Goal: Register for event/course

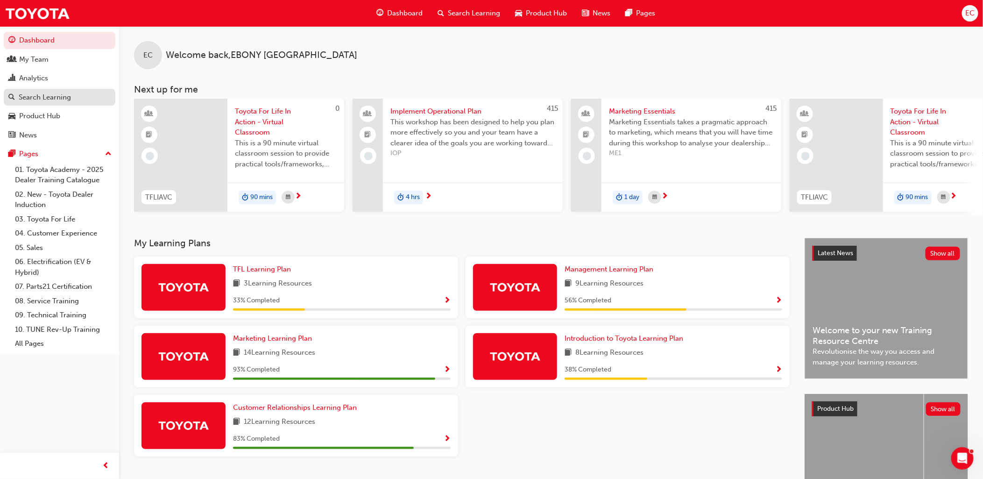
click at [43, 92] on div "Search Learning" at bounding box center [59, 98] width 102 height 12
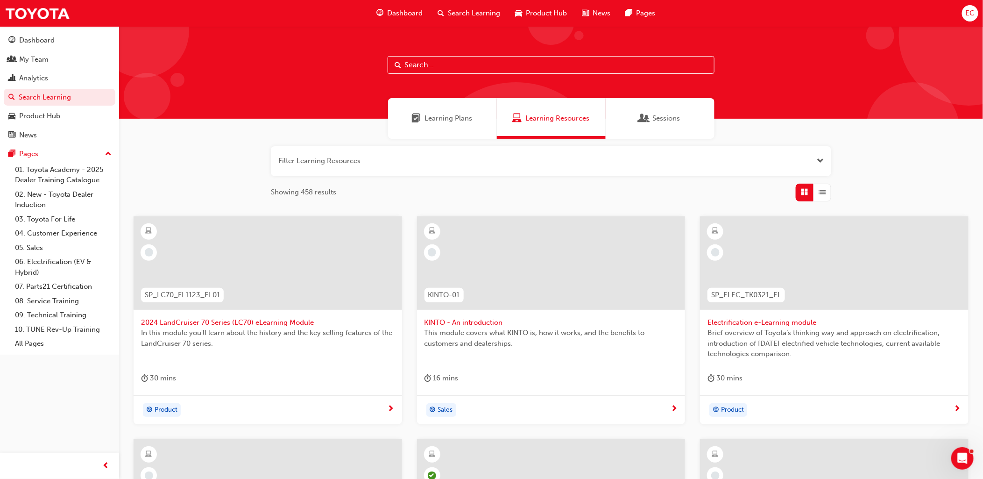
click at [458, 65] on input "text" at bounding box center [551, 65] width 327 height 18
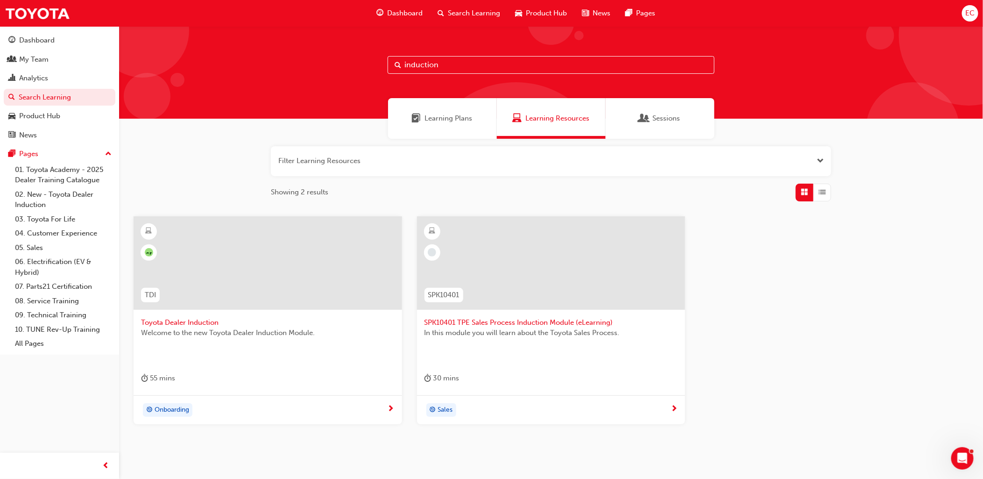
drag, startPoint x: 454, startPoint y: 63, endPoint x: 366, endPoint y: 62, distance: 88.3
click at [366, 62] on div "induction" at bounding box center [551, 72] width 864 height 92
type input "virtual classroom"
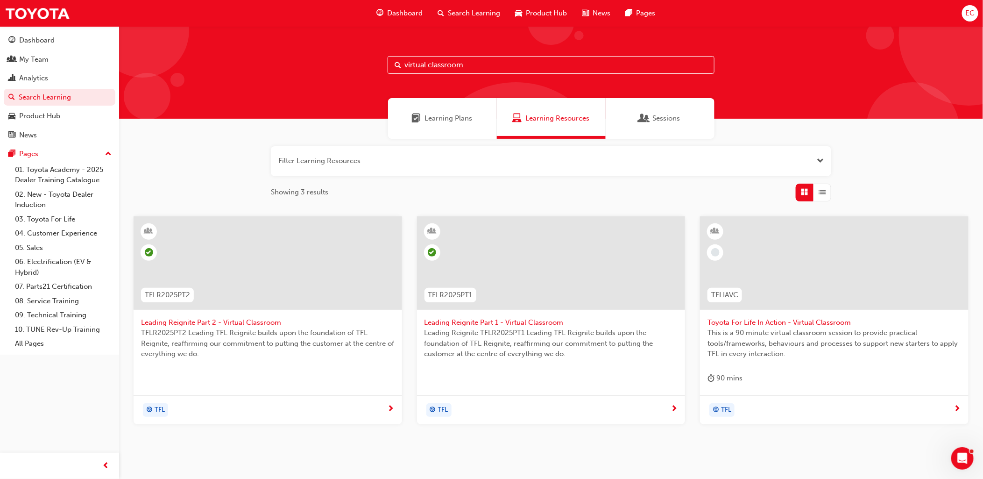
click at [796, 320] on span "Toyota For Life In Action - Virtual Classroom" at bounding box center [834, 322] width 254 height 11
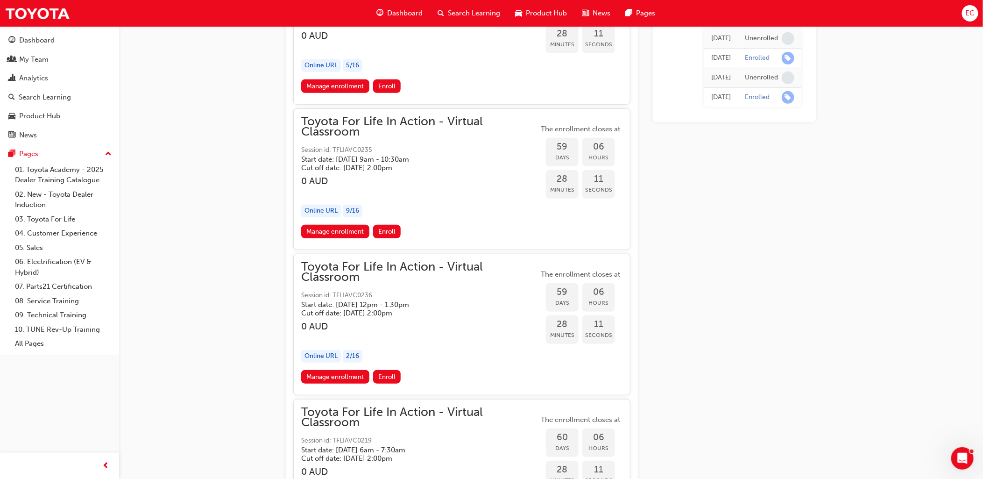
scroll to position [10865, 0]
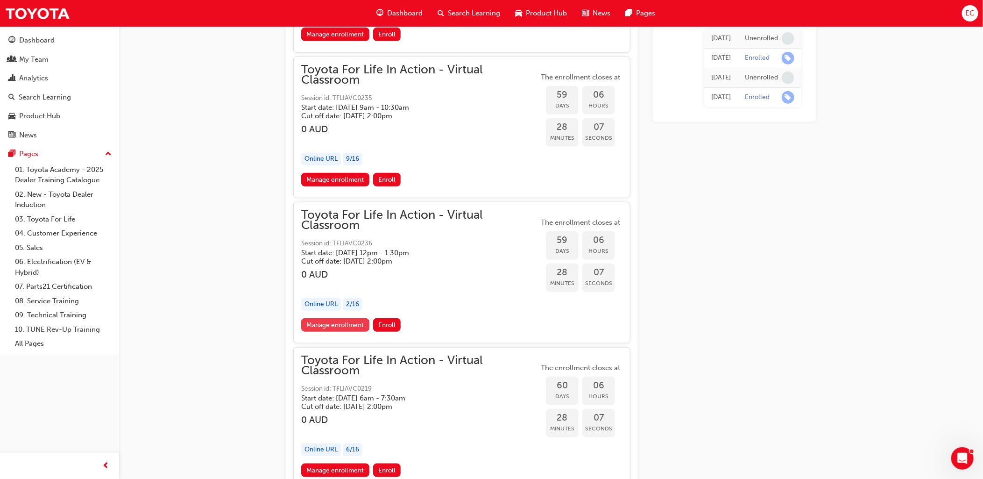
click at [333, 318] on link "Manage enrollment" at bounding box center [335, 325] width 68 height 14
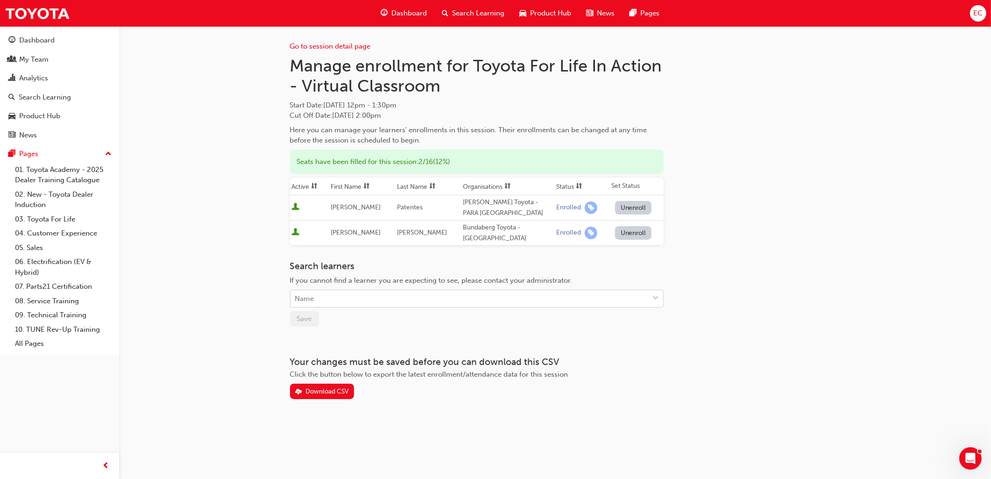
click at [318, 299] on div "Name" at bounding box center [469, 298] width 359 height 16
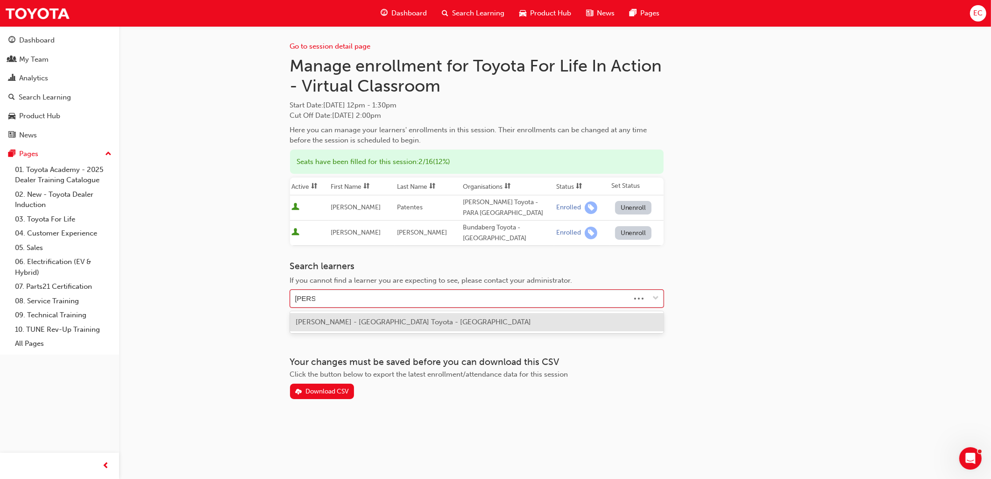
type input "charl"
click at [323, 318] on span "[PERSON_NAME] - [GEOGRAPHIC_DATA] Toyota - [GEOGRAPHIC_DATA]" at bounding box center [414, 321] width 236 height 8
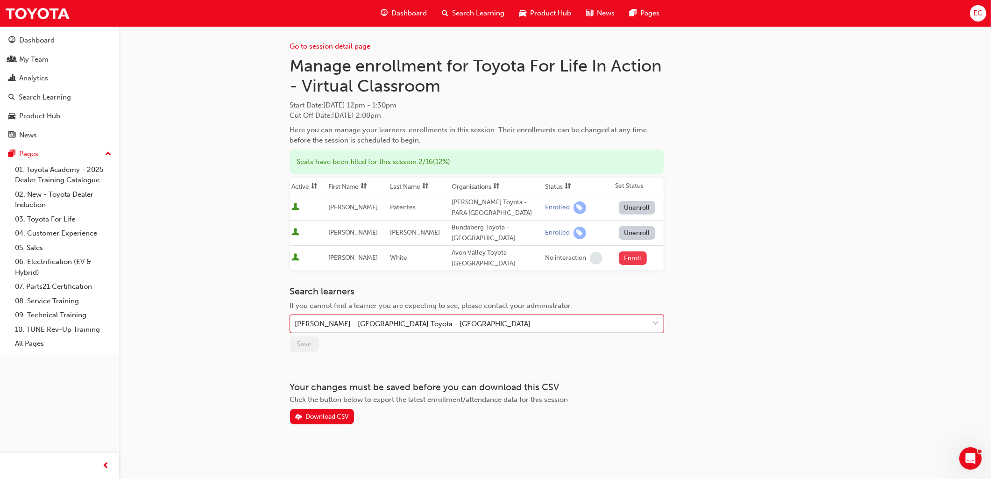
click at [632, 257] on button "Enroll" at bounding box center [633, 258] width 28 height 14
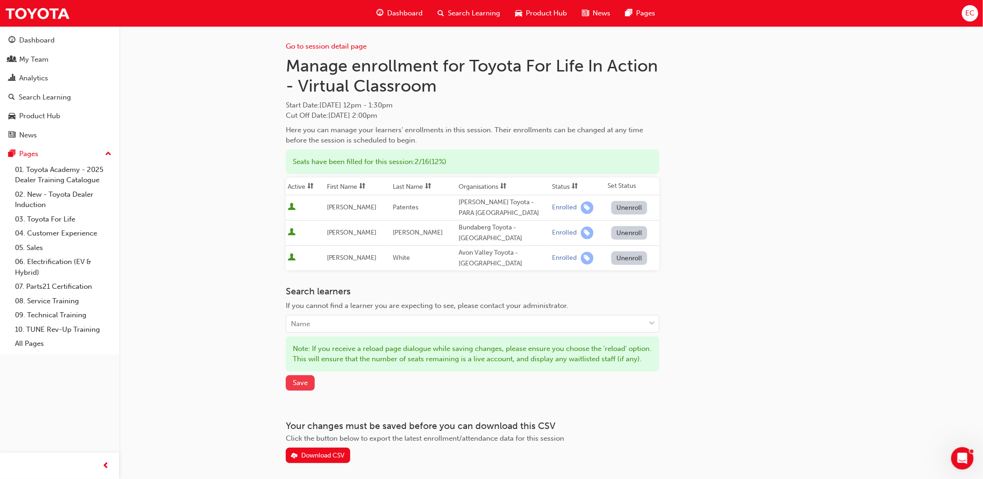
click at [295, 387] on span "Save" at bounding box center [300, 382] width 15 height 8
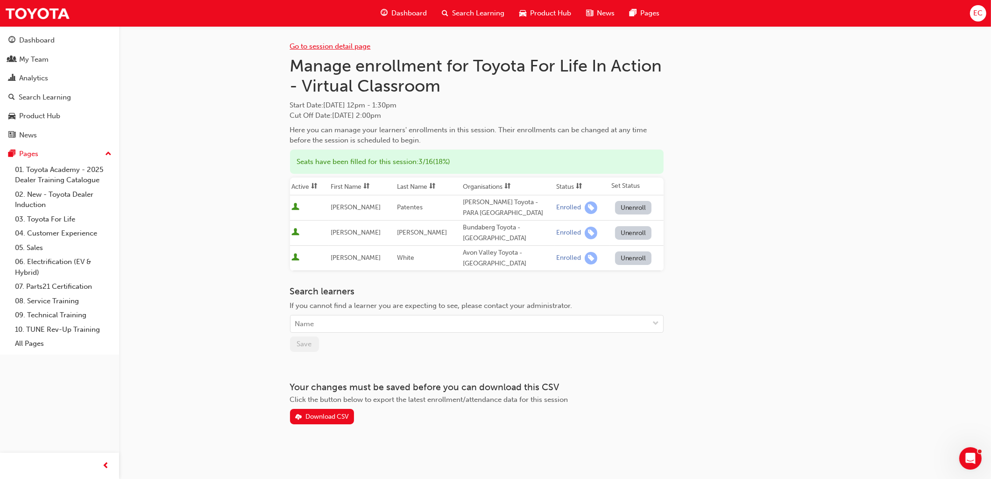
click at [325, 47] on link "Go to session detail page" at bounding box center [330, 46] width 81 height 8
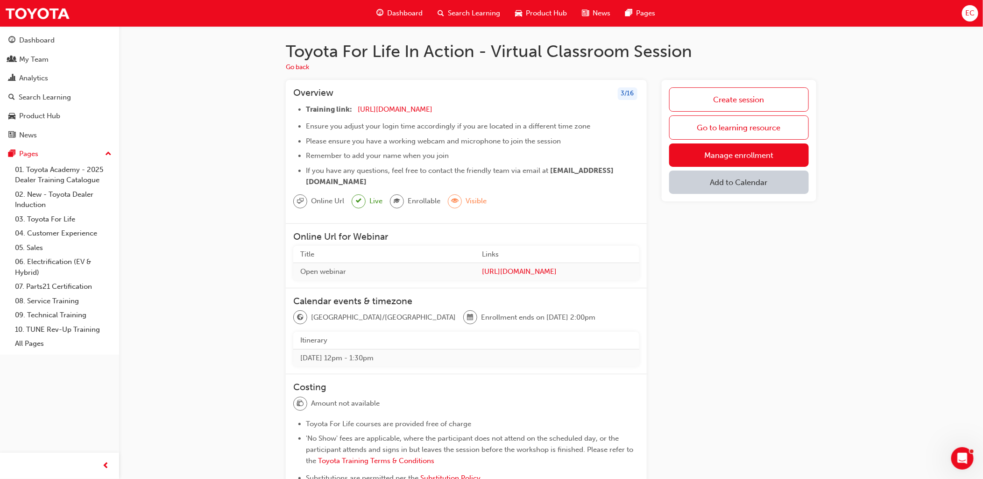
drag, startPoint x: 460, startPoint y: 106, endPoint x: 351, endPoint y: 113, distance: 109.0
click at [351, 113] on li "Training link: [URL][DOMAIN_NAME] ​" at bounding box center [472, 111] width 333 height 14
